Goal: Task Accomplishment & Management: Manage account settings

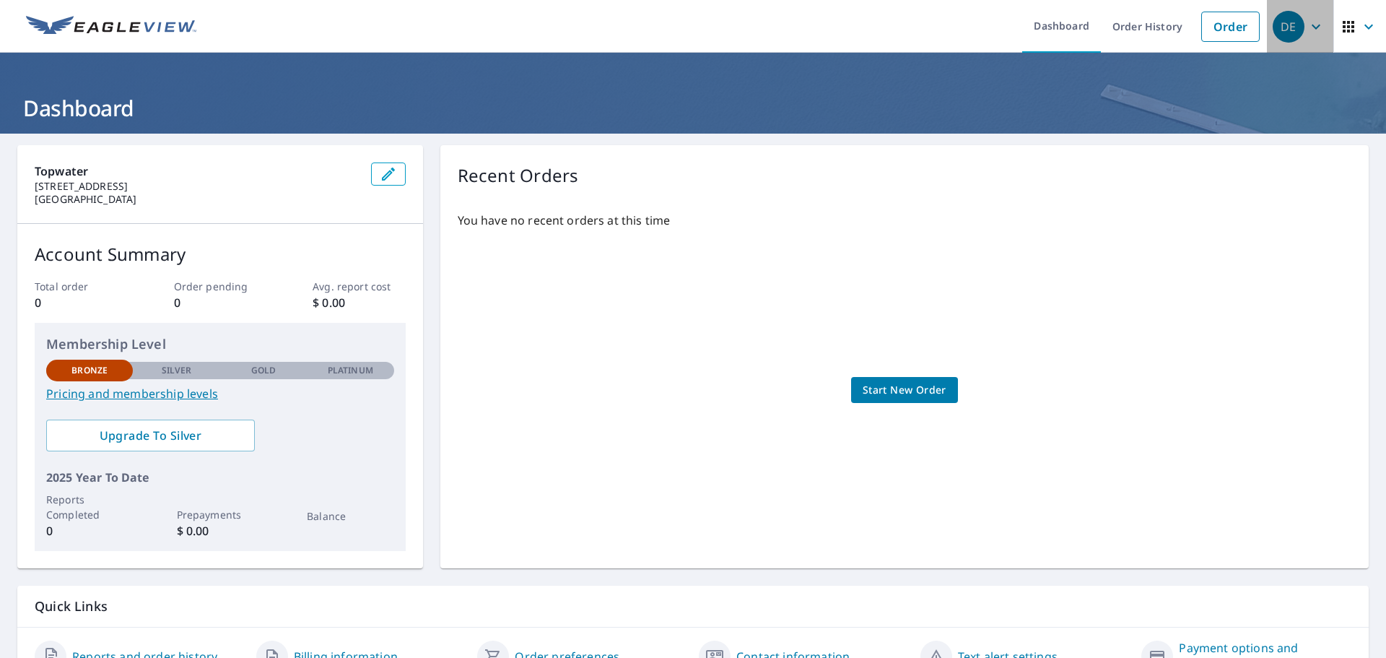
click at [1307, 27] on icon "button" at bounding box center [1315, 26] width 17 height 17
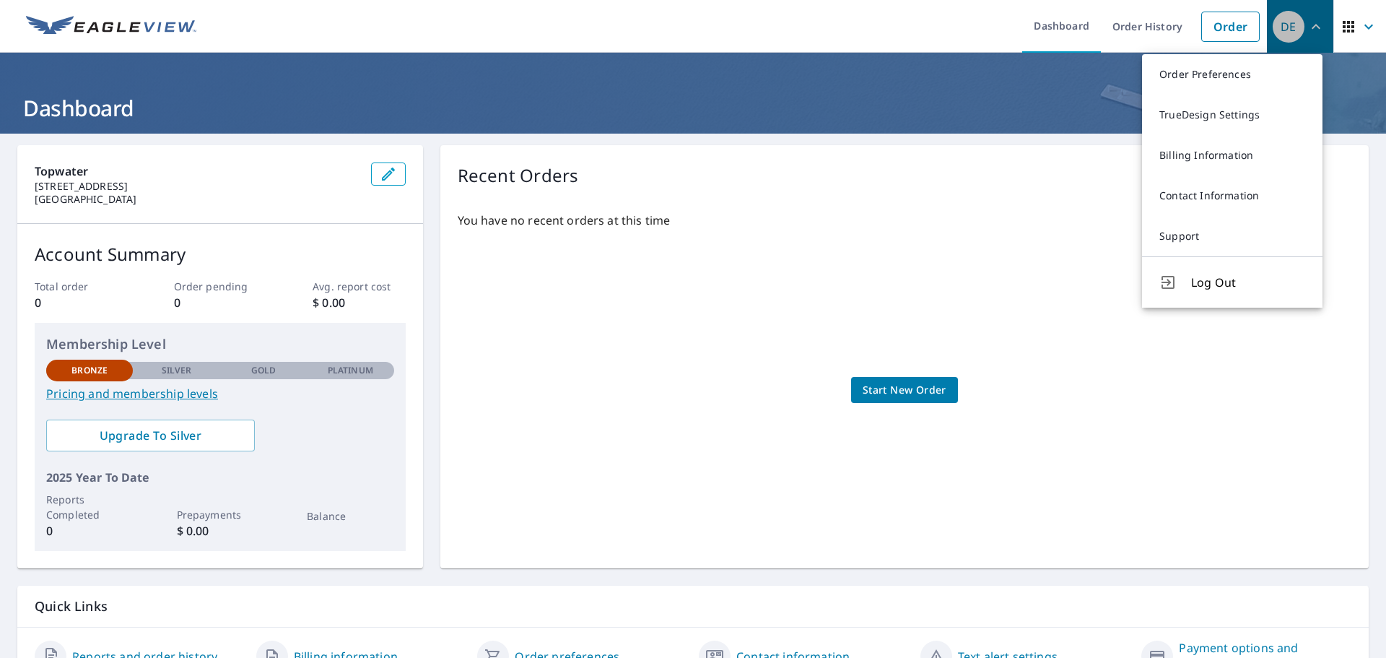
click at [1280, 26] on div "DE" at bounding box center [1288, 27] width 32 height 32
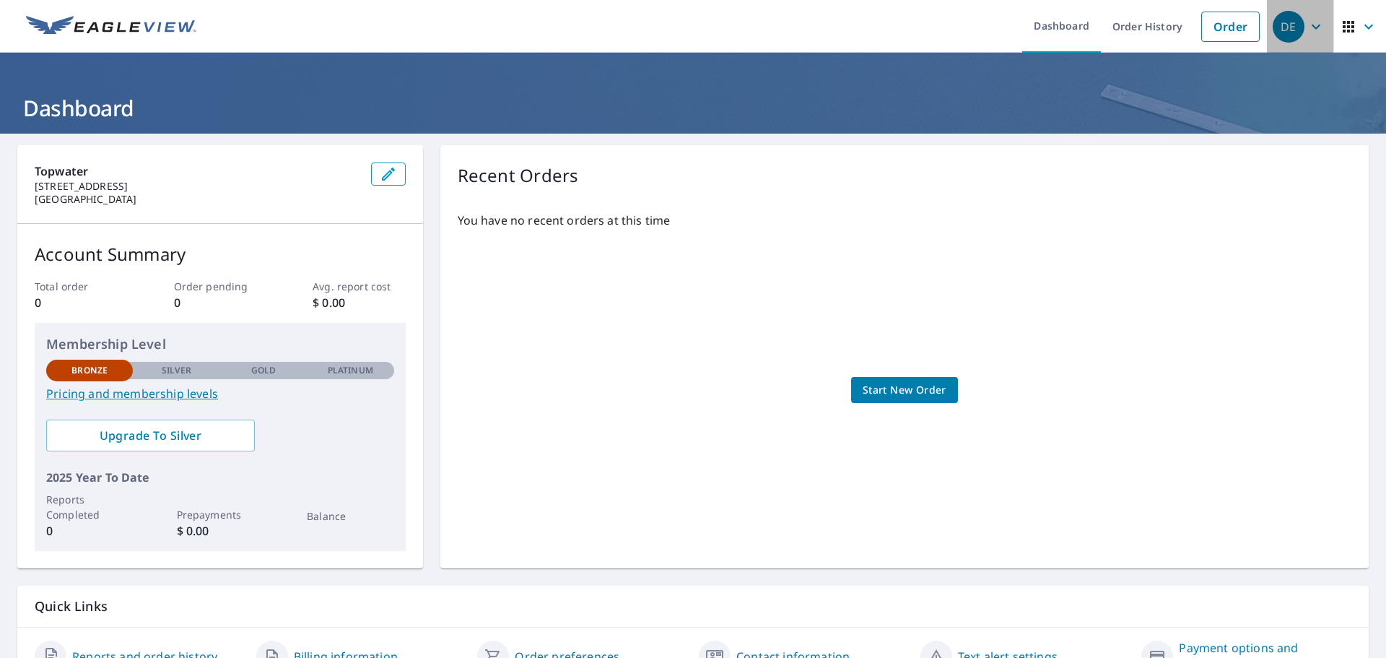
click at [1280, 27] on div "DE" at bounding box center [1288, 27] width 32 height 32
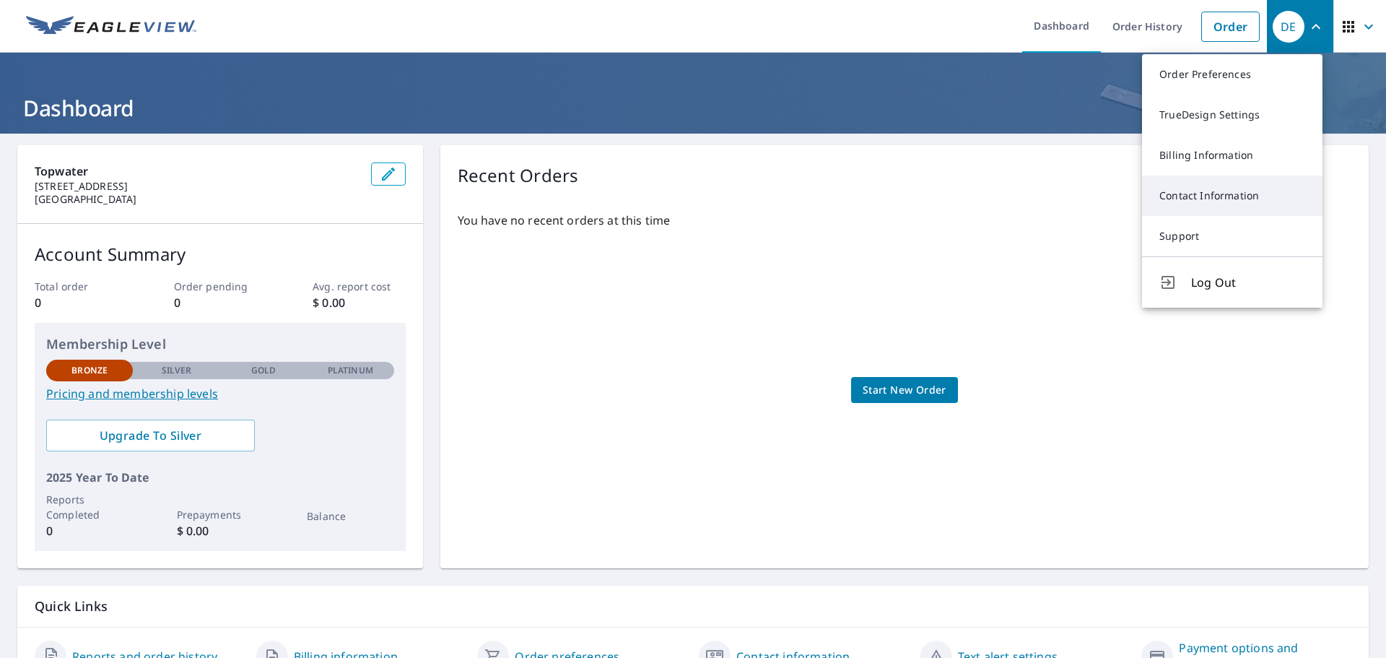
click at [1192, 197] on link "Contact Information" at bounding box center [1232, 195] width 180 height 40
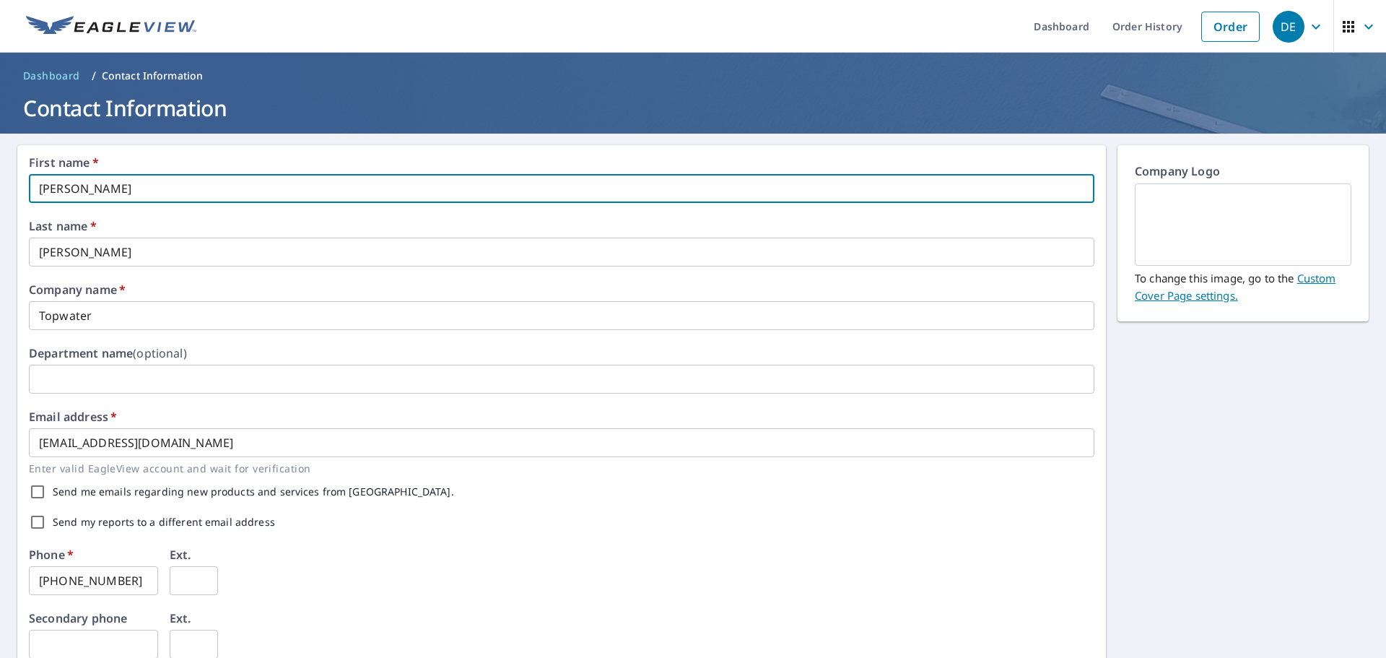
drag, startPoint x: 113, startPoint y: 185, endPoint x: -35, endPoint y: 173, distance: 148.5
click at [0, 173] on html "DE DE Dashboard Order History Order DE Dashboard / Contact Information Contact …" at bounding box center [693, 329] width 1386 height 658
type input "TopWater"
type input "Drone"
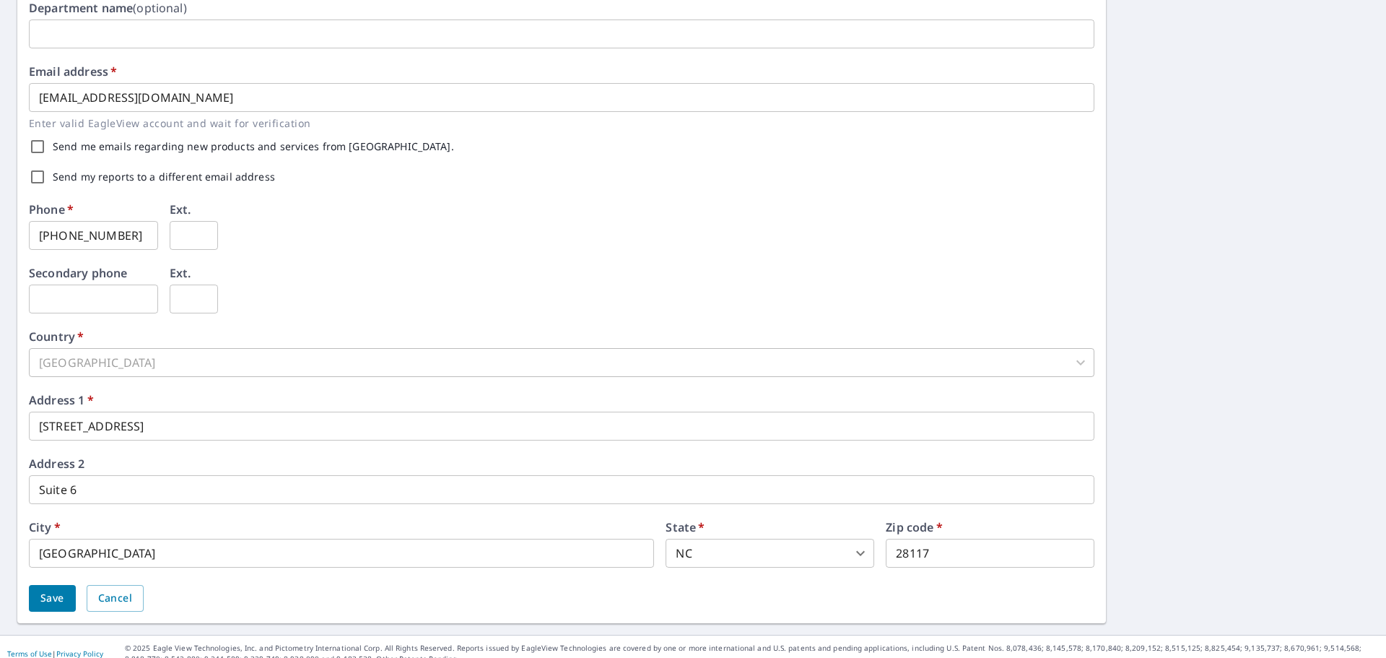
scroll to position [359, 0]
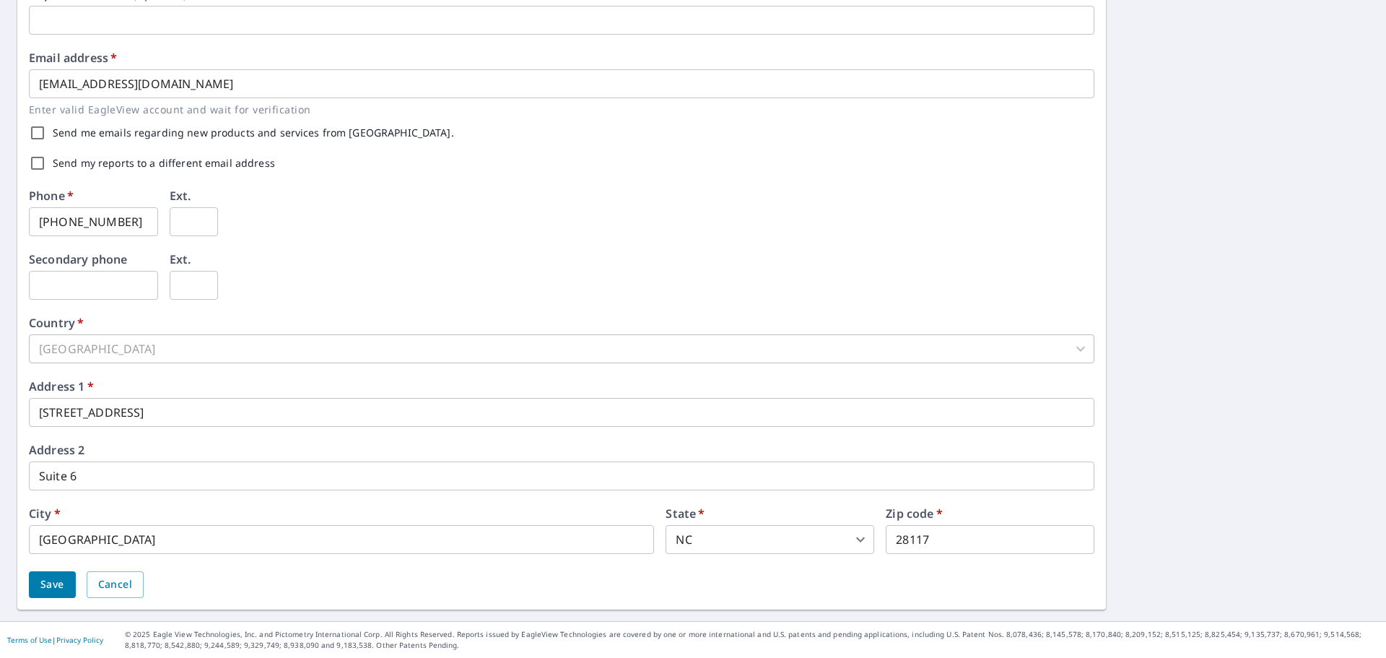
type input "Master"
click at [54, 584] on span "Save" at bounding box center [52, 584] width 24 height 18
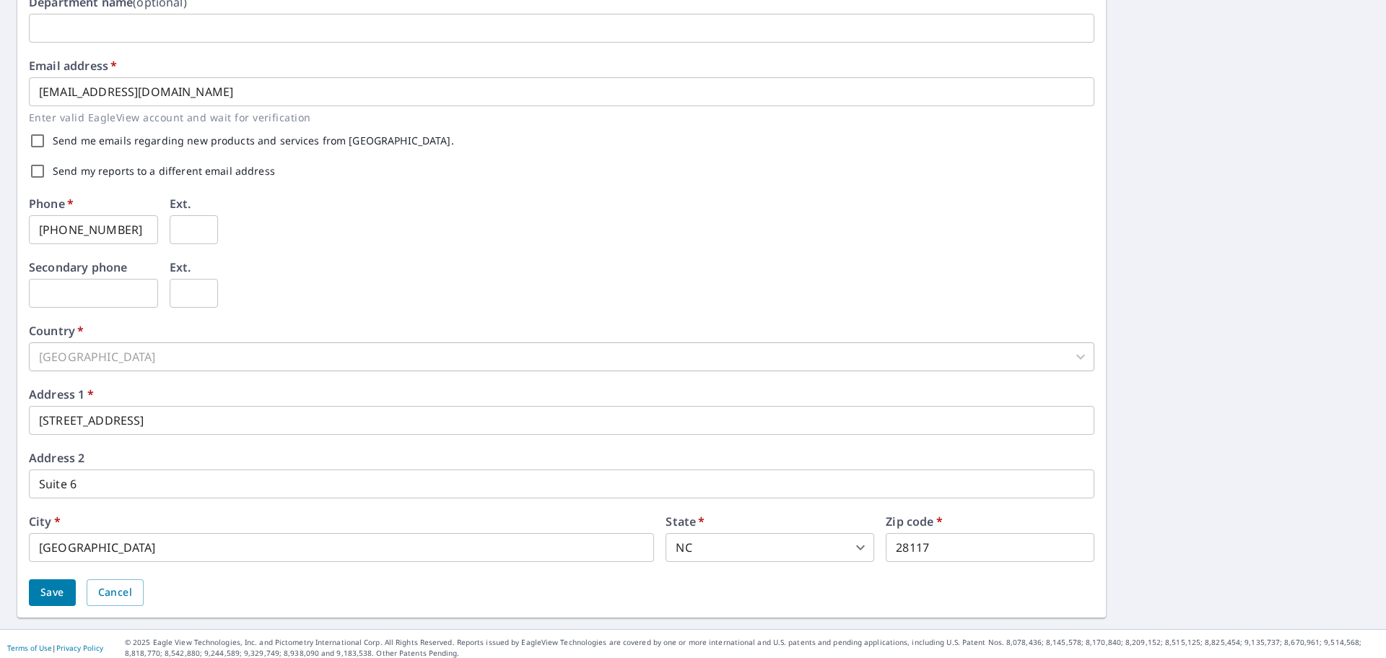
scroll to position [396, 0]
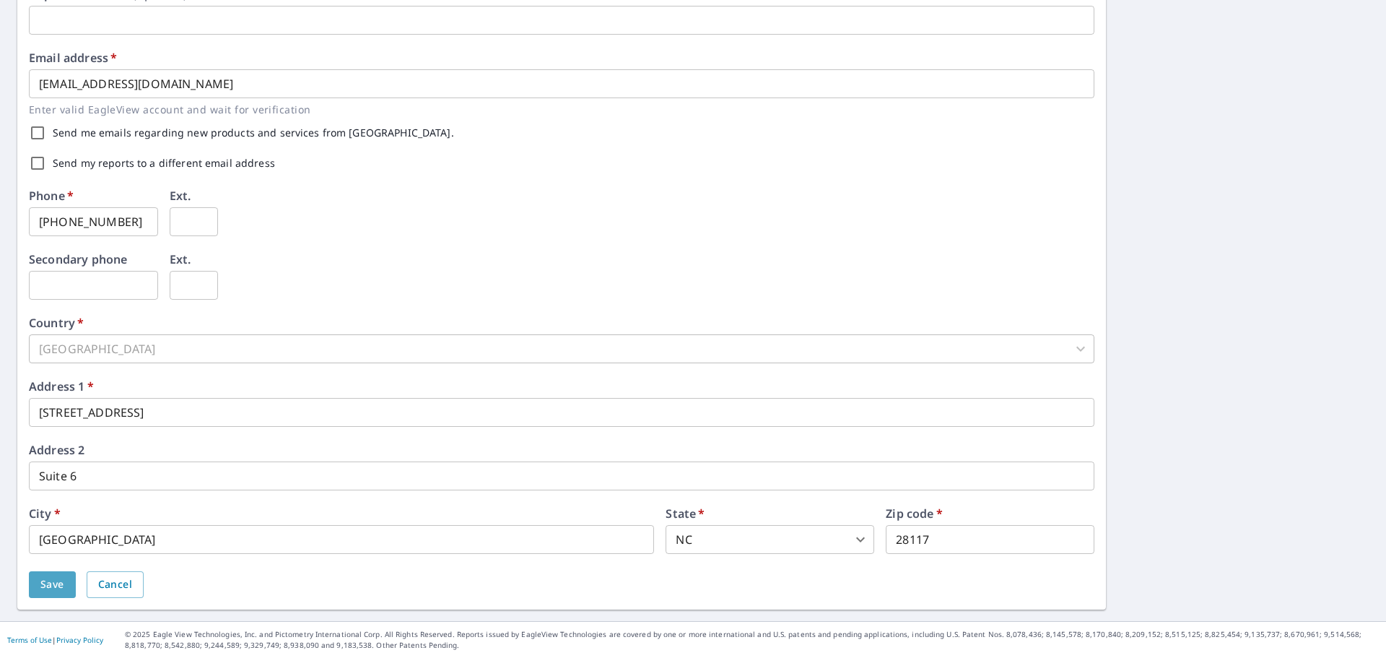
click at [55, 591] on span "Save" at bounding box center [52, 584] width 24 height 18
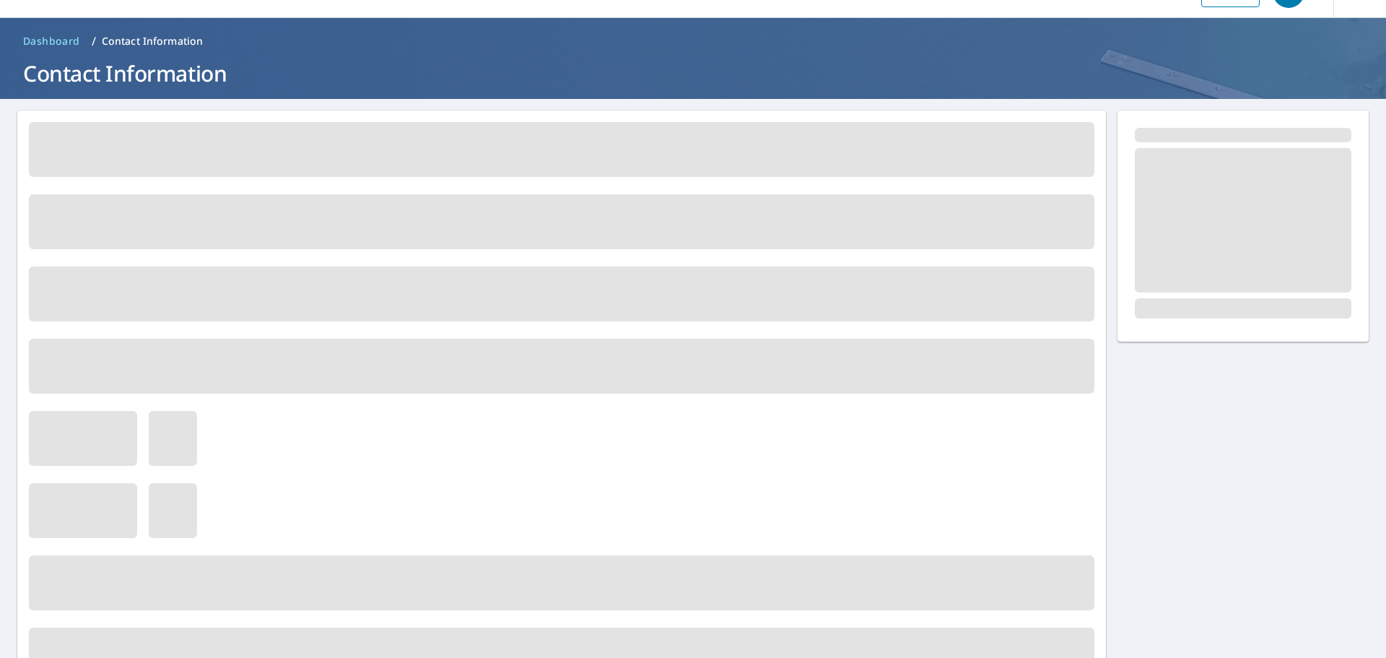
scroll to position [0, 0]
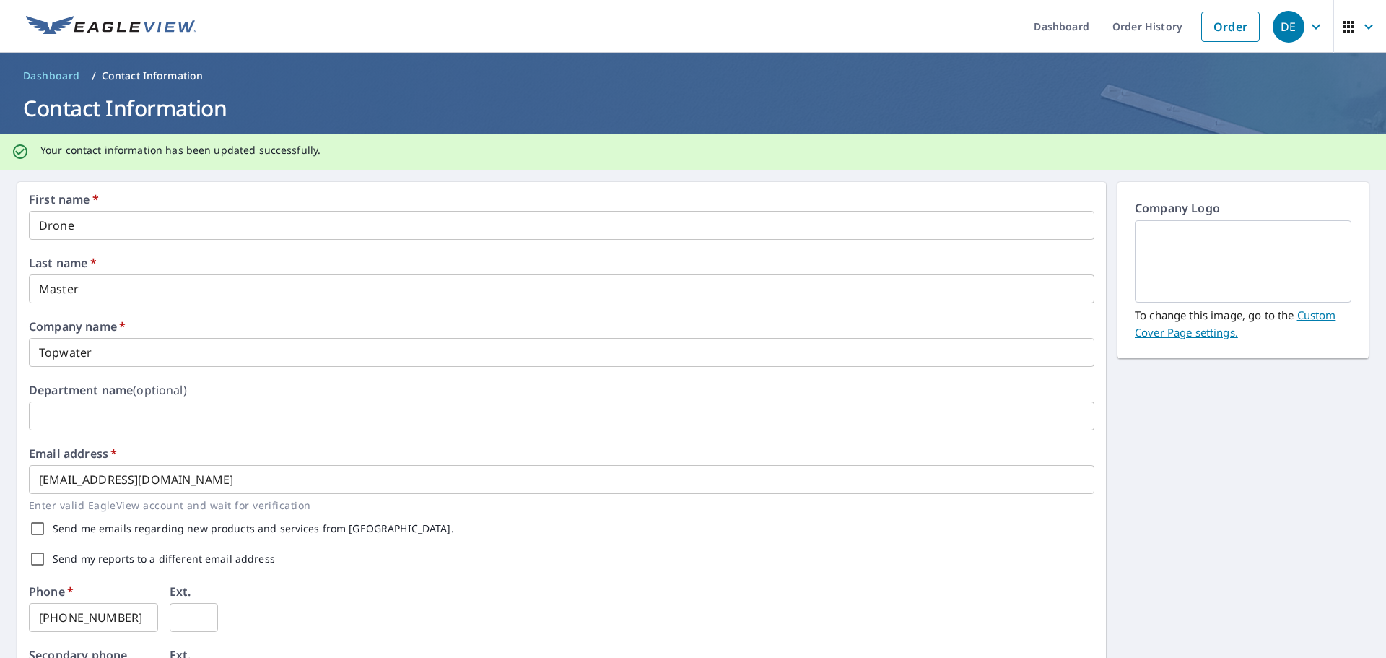
click at [1311, 316] on link "Custom Cover Page settings." at bounding box center [1235, 323] width 201 height 32
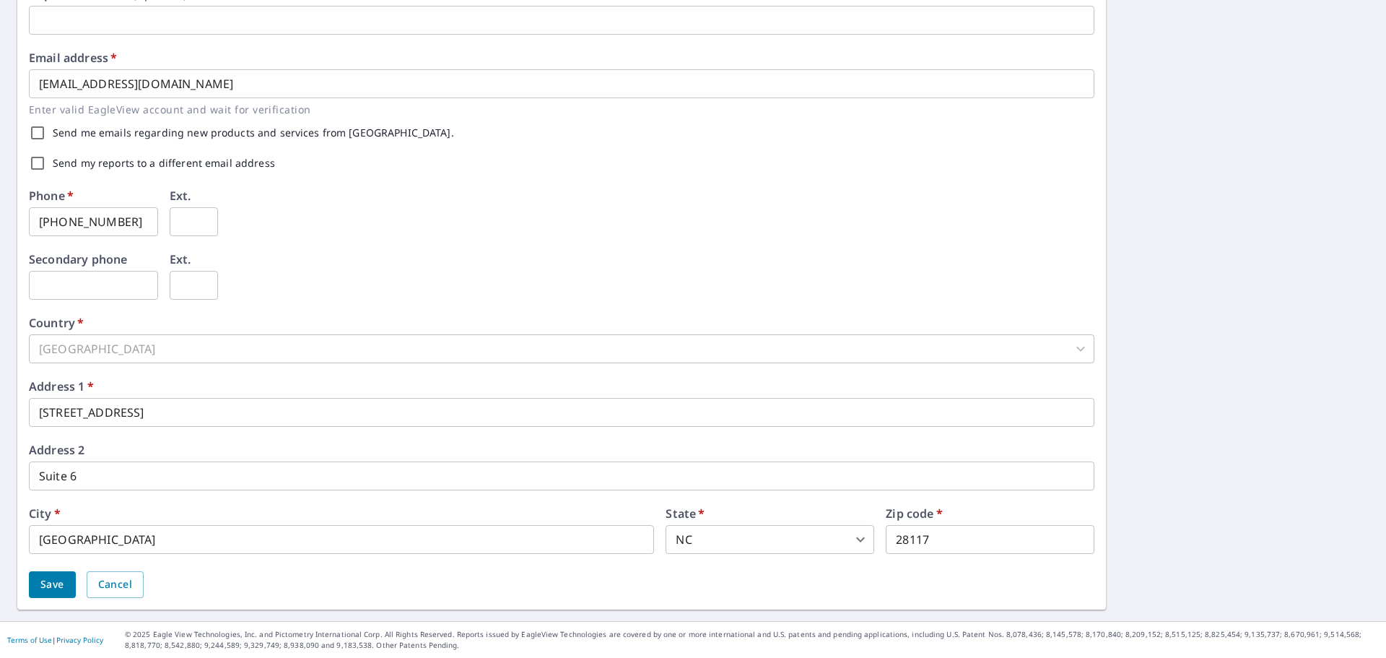
click at [65, 581] on button "Save" at bounding box center [52, 584] width 47 height 27
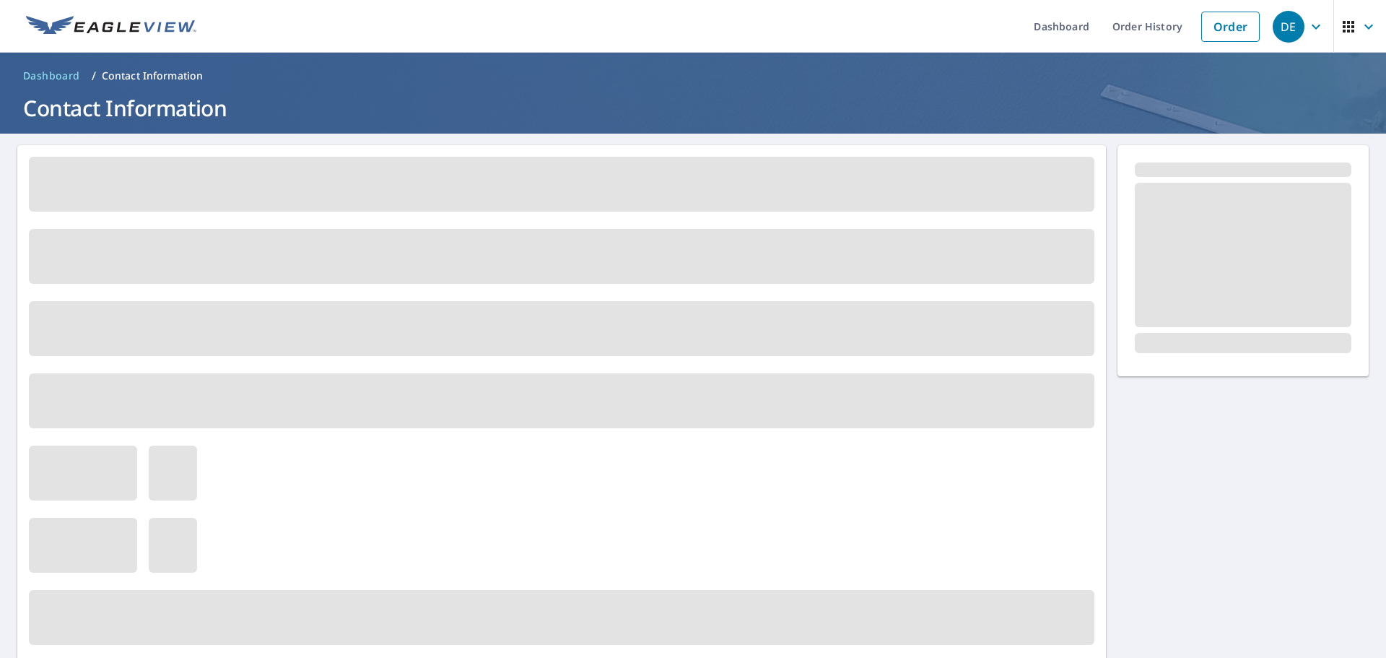
click at [1307, 33] on icon "button" at bounding box center [1315, 26] width 17 height 17
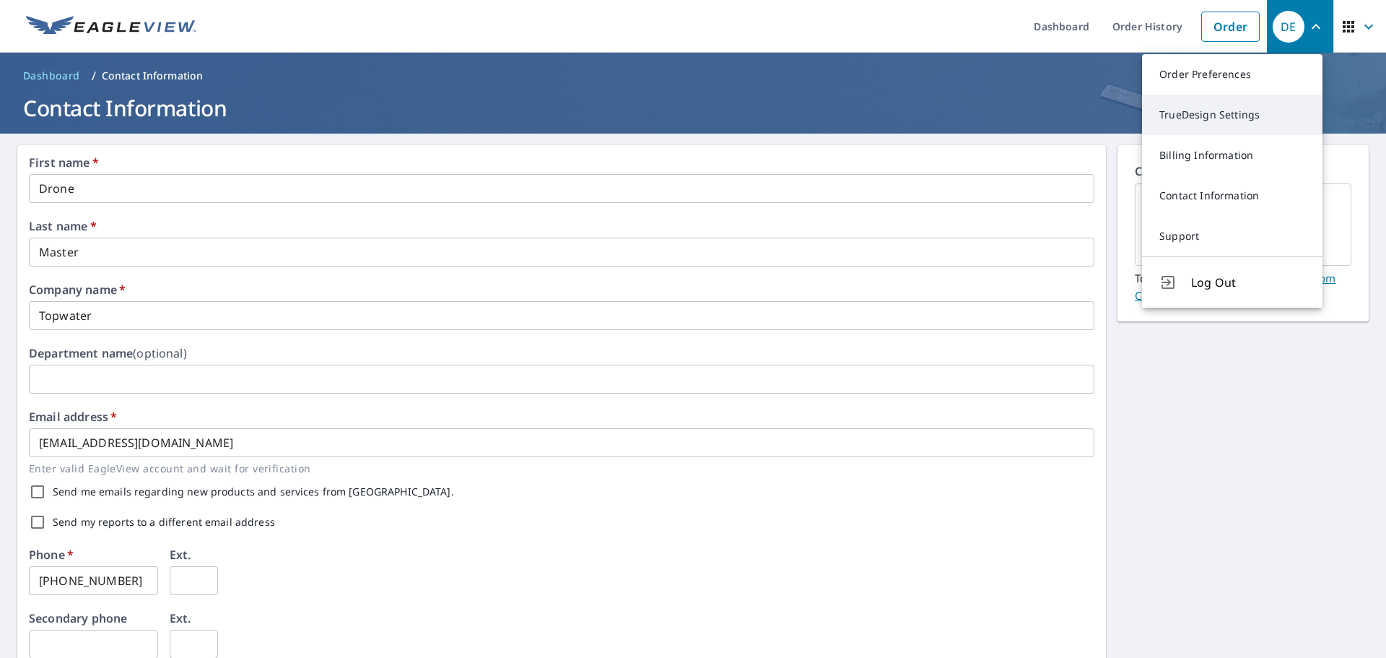
click at [1181, 115] on link "TrueDesign Settings" at bounding box center [1232, 115] width 180 height 40
